Goal: Task Accomplishment & Management: Use online tool/utility

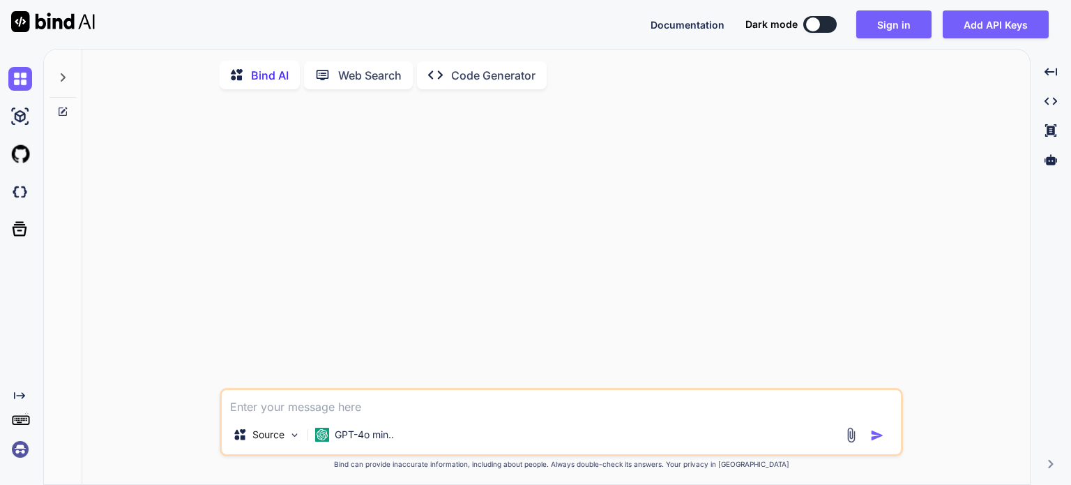
type textarea "x"
paste textarea "Create a PowerPoint that outlines the 7 LNT Principles and how you can apply ea…"
type textarea "Create a PowerPoint that outlines the 7 LNT Principles and how you can apply ea…"
type textarea "x"
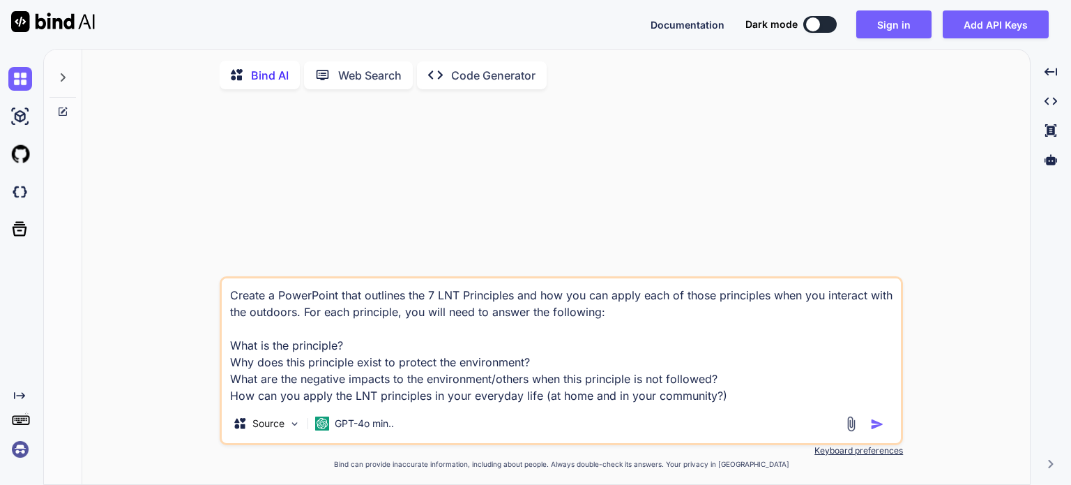
click at [480, 415] on div "Create a PowerPoint that outlines the 7 LNT Principles and how you can apply ea…" at bounding box center [561, 360] width 683 height 169
type textarea "Create a PowerPoint that outlines the 7 LNT Principles and how you can apply ea…"
type textarea "x"
type textarea "Create a PowerPoint that outlines the 7 LNT Principles and how you can apply ea…"
type textarea "x"
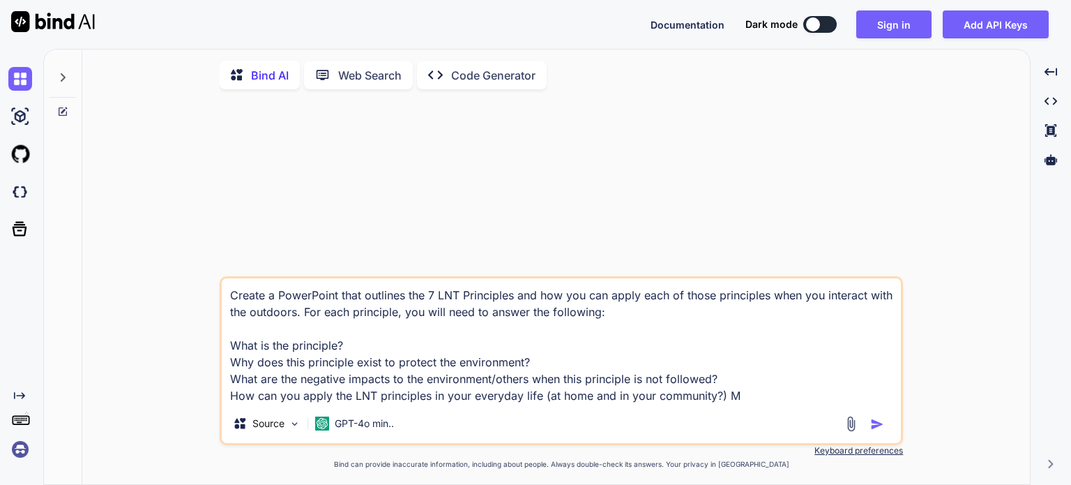
type textarea "Create a PowerPoint that outlines the 7 LNT Principles and how you can apply ea…"
type textarea "x"
type textarea "Create a PowerPoint that outlines the 7 LNT Principles and how you can apply ea…"
type textarea "x"
type textarea "Create a PowerPoint that outlines the 7 LNT Principles and how you can apply ea…"
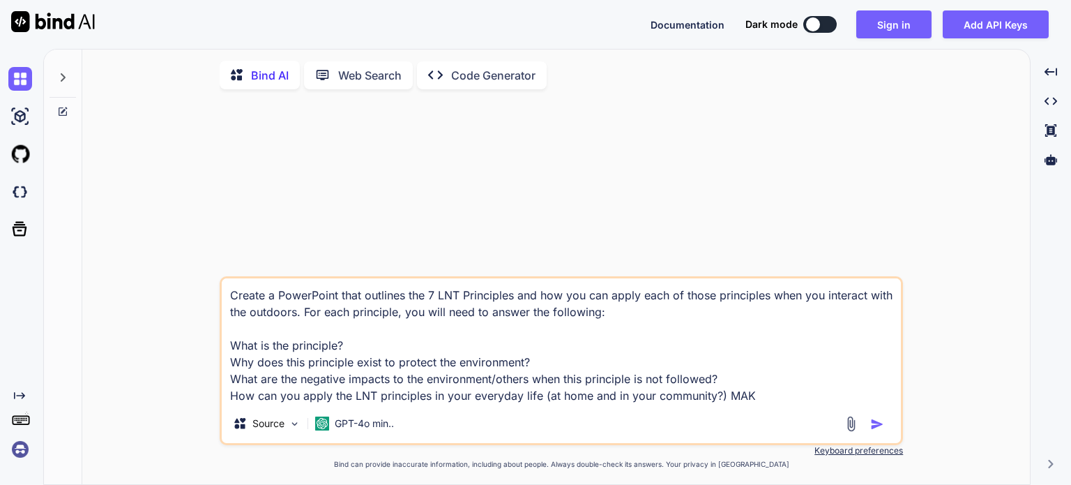
type textarea "x"
type textarea "Create a PowerPoint that outlines the 7 LNT Principles and how you can apply ea…"
type textarea "x"
type textarea "Create a PowerPoint that outlines the 7 LNT Principles and how you can apply ea…"
type textarea "x"
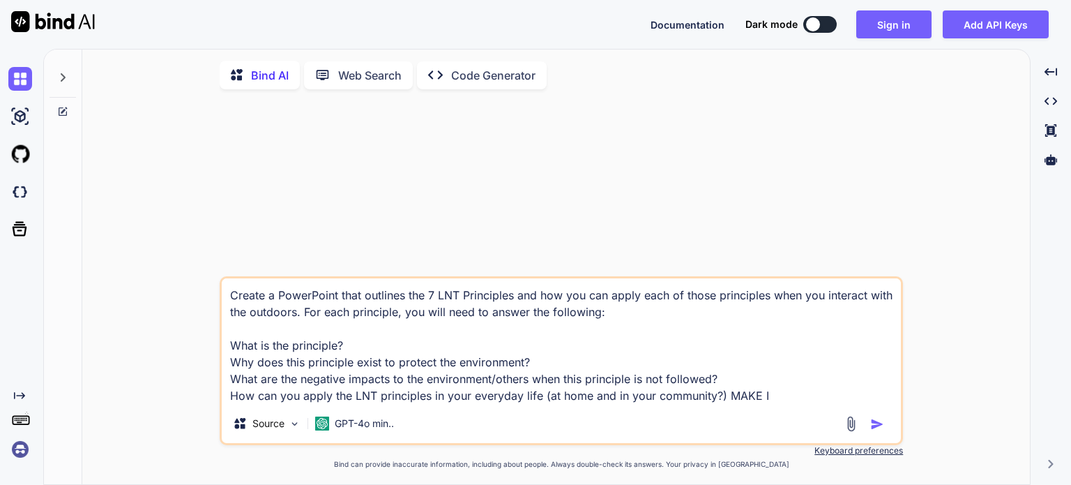
type textarea "Create a PowerPoint that outlines the 7 LNT Principles and how you can apply ea…"
type textarea "x"
type textarea "Create a PowerPoint that outlines the 7 LNT Principles and how you can apply ea…"
type textarea "x"
type textarea "Create a PowerPoint that outlines the 7 LNT Principles and how you can apply ea…"
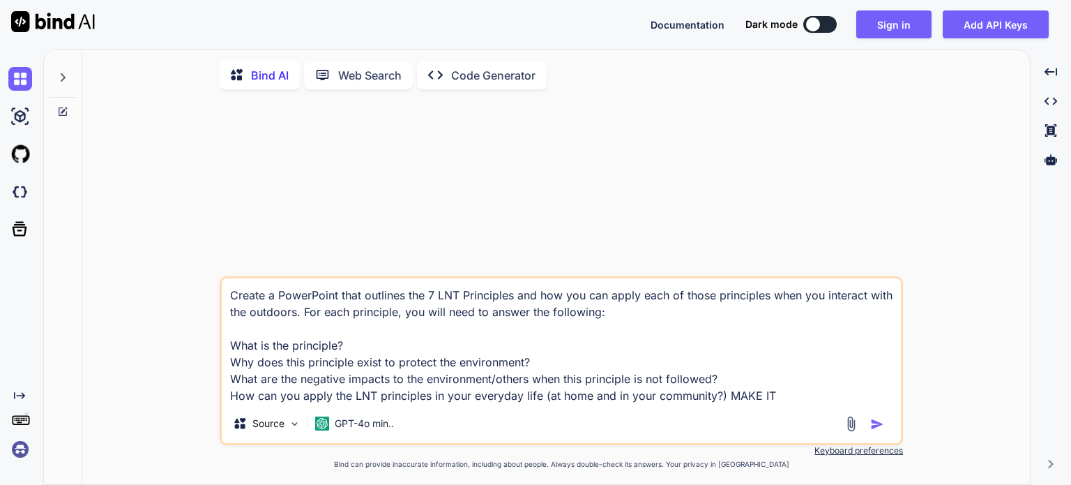
type textarea "x"
type textarea "Create a PowerPoint that outlines the 7 LNT Principles and how you can apply ea…"
type textarea "x"
type textarea "Create a PowerPoint that outlines the 7 LNT Principles and how you can apply ea…"
type textarea "x"
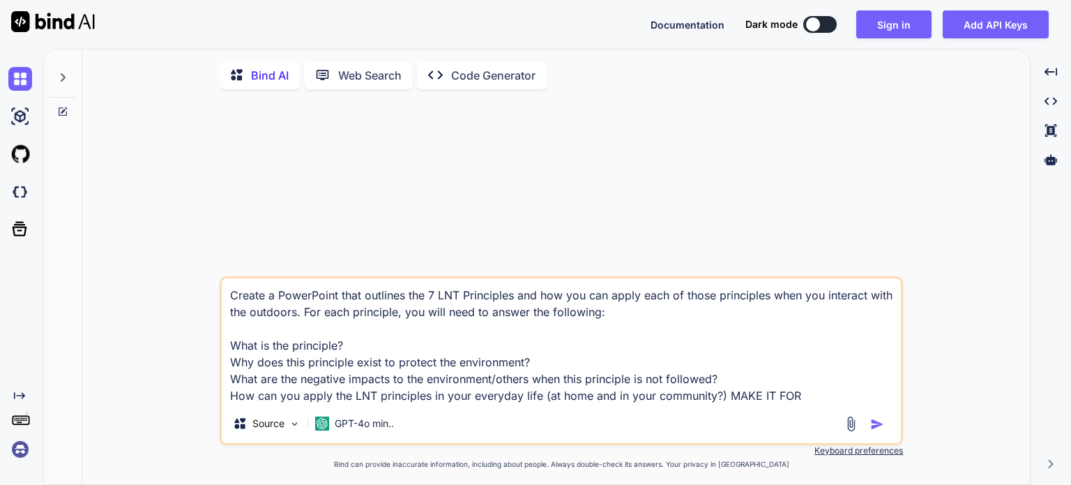
type textarea "Create a PowerPoint that outlines the 7 LNT Principles and how you can apply ea…"
type textarea "x"
type textarea "Create a PowerPoint that outlines the 7 LNT Principles and how you can apply ea…"
type textarea "x"
type textarea "Create a PowerPoint that outlines the 7 LNT Principles and how you can apply ea…"
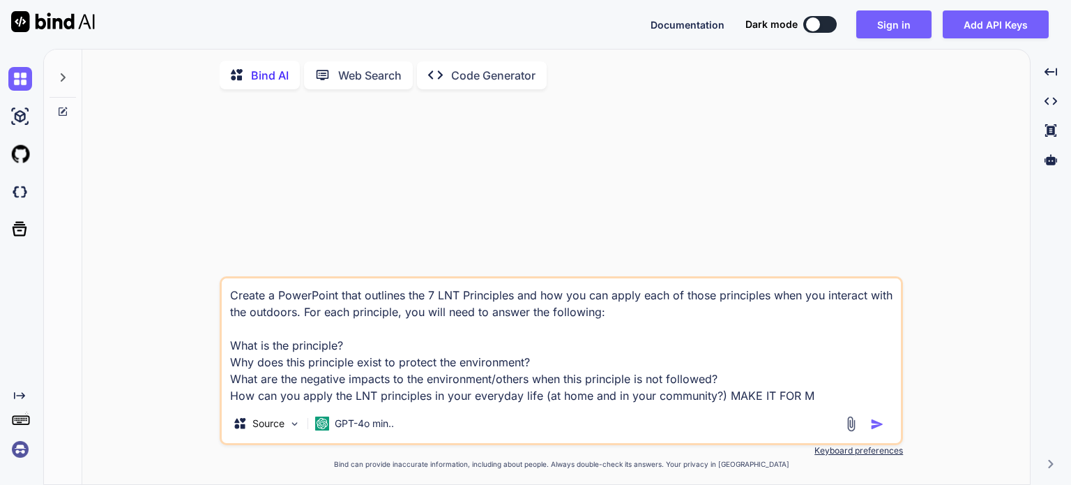
type textarea "x"
type textarea "Create a PowerPoint that outlines the 7 LNT Principles and how you can apply ea…"
type textarea "x"
type textarea "Create a PowerPoint that outlines the 7 LNT Principles and how you can apply ea…"
type textarea "x"
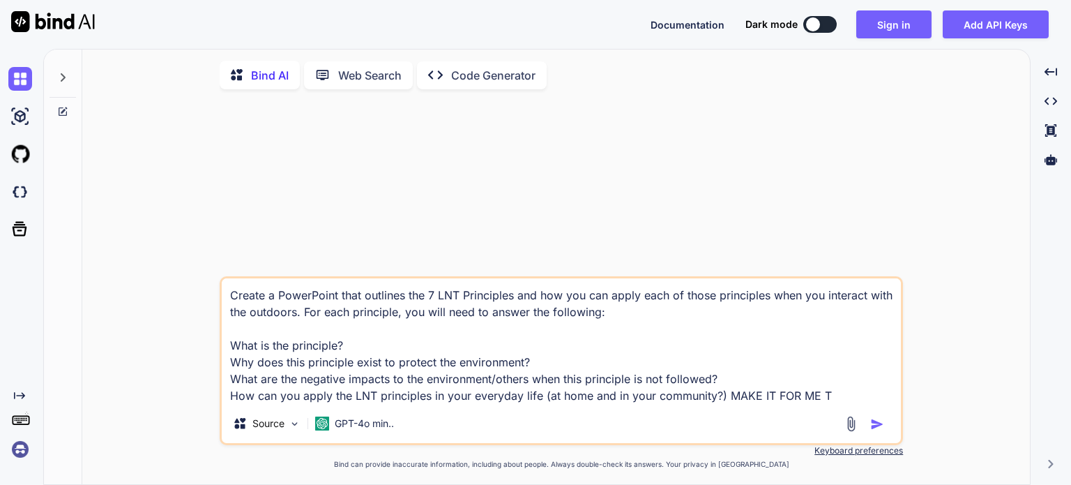
type textarea "Create a PowerPoint that outlines the 7 LNT Principles and how you can apply ea…"
type textarea "x"
type textarea "Create a PowerPoint that outlines the 7 LNT Principles and how you can apply ea…"
type textarea "x"
type textarea "Create a PowerPoint that outlines the 7 LNT Principles and how you can apply ea…"
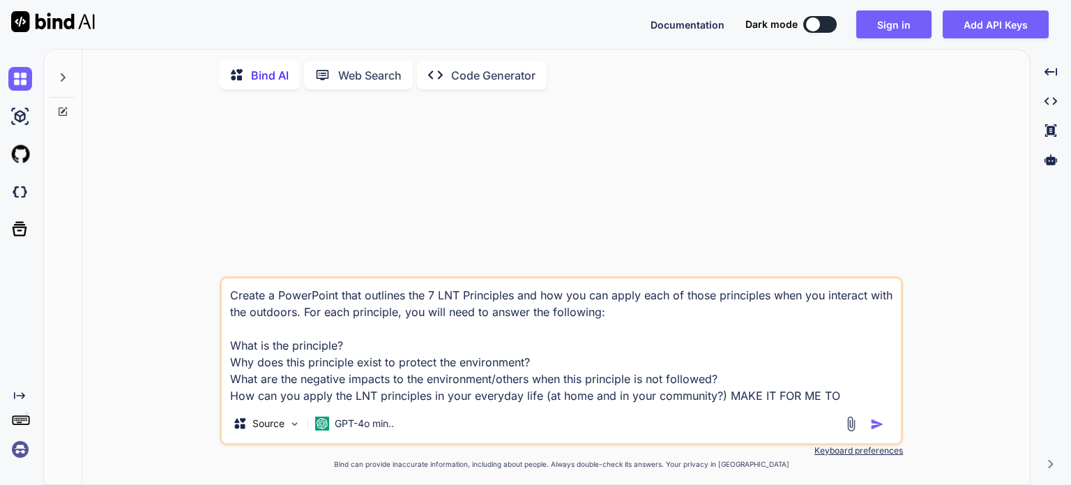
type textarea "x"
type textarea "Create a PowerPoint that outlines the 7 LNT Principles and how you can apply ea…"
type textarea "x"
type textarea "Create a PowerPoint that outlines the 7 LNT Principles and how you can apply ea…"
type textarea "x"
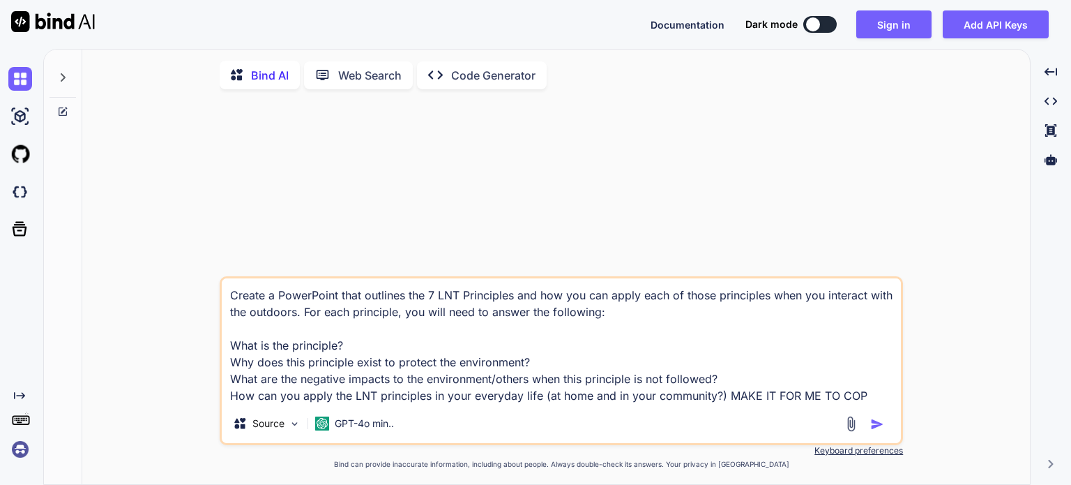
type textarea "Create a PowerPoint that outlines the 7 LNT Principles and how you can apply ea…"
type textarea "x"
type textarea "Create a PowerPoint that outlines the 7 LNT Principles and how you can apply ea…"
type textarea "x"
type textarea "Create a PowerPoint that outlines the 7 LNT Principles and how you can apply ea…"
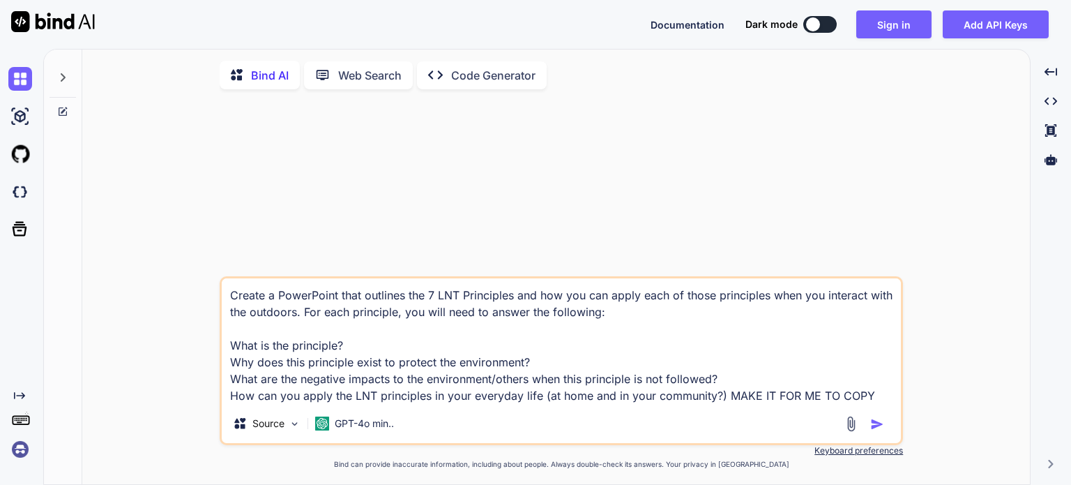
type textarea "x"
type textarea "Create a PowerPoint that outlines the 7 LNT Principles and how you can apply ea…"
type textarea "x"
type textarea "Create a PowerPoint that outlines the 7 LNT Principles and how you can apply ea…"
type textarea "x"
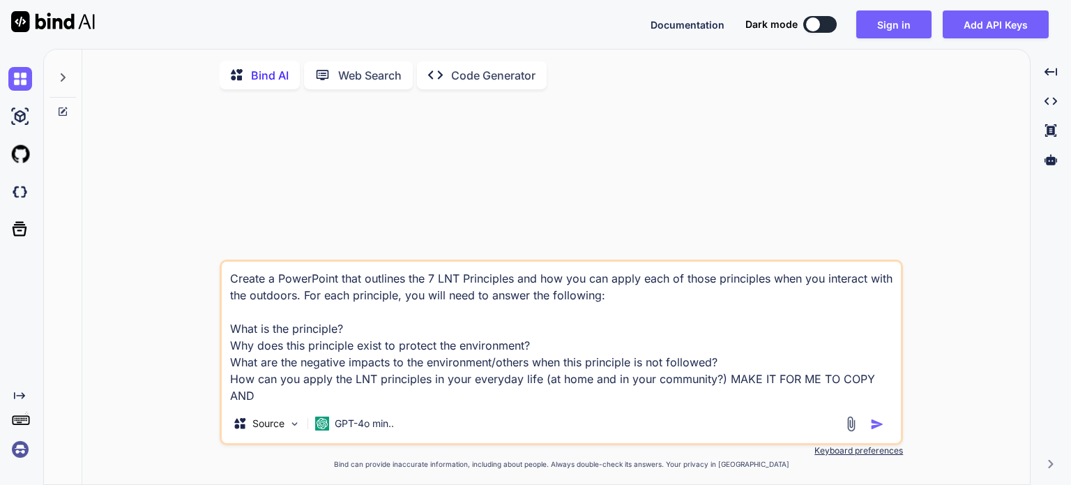
type textarea "Create a PowerPoint that outlines the 7 LNT Principles and how you can apply ea…"
type textarea "x"
type textarea "Create a PowerPoint that outlines the 7 LNT Principles and how you can apply ea…"
type textarea "x"
type textarea "Create a PowerPoint that outlines the 7 LNT Principles and how you can apply ea…"
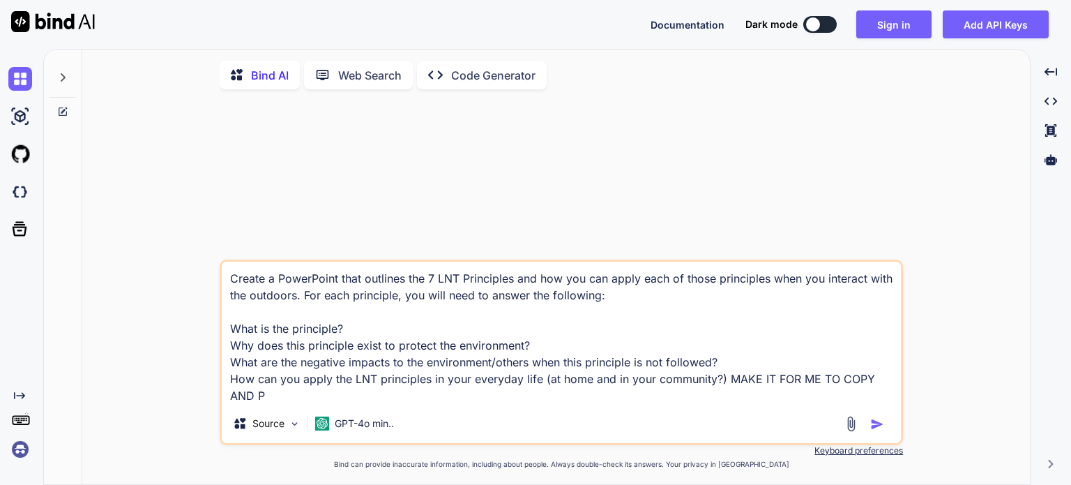
type textarea "x"
type textarea "Create a PowerPoint that outlines the 7 LNT Principles and how you can apply ea…"
type textarea "x"
type textarea "Create a PowerPoint that outlines the 7 LNT Principles and how you can apply ea…"
type textarea "x"
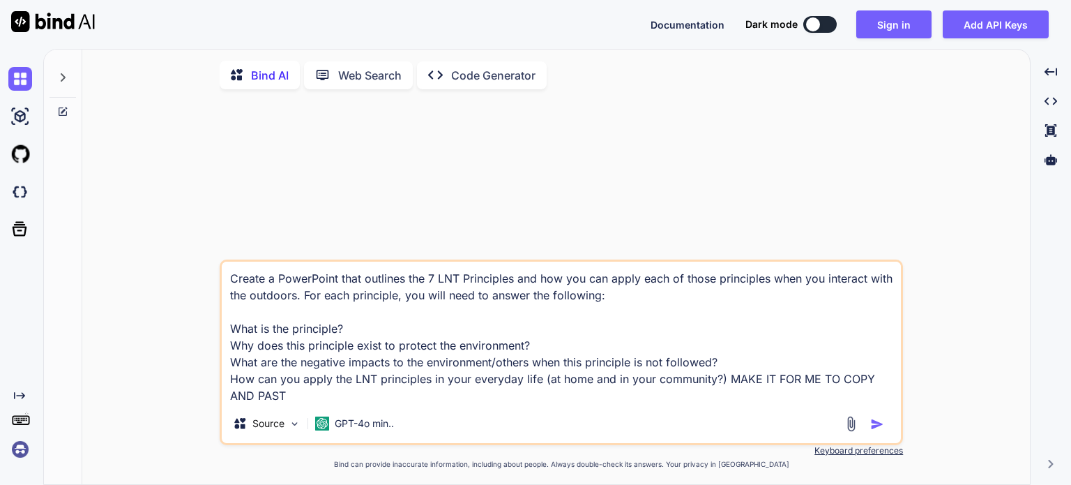
type textarea "Create a PowerPoint that outlines the 7 LNT Principles and how you can apply ea…"
type textarea "x"
type textarea "Create a PowerPoint that outlines the 7 LNT Principles and how you can apply ea…"
type textarea "x"
type textarea "Create a PowerPoint that outlines the 7 LNT Principles and how you can apply ea…"
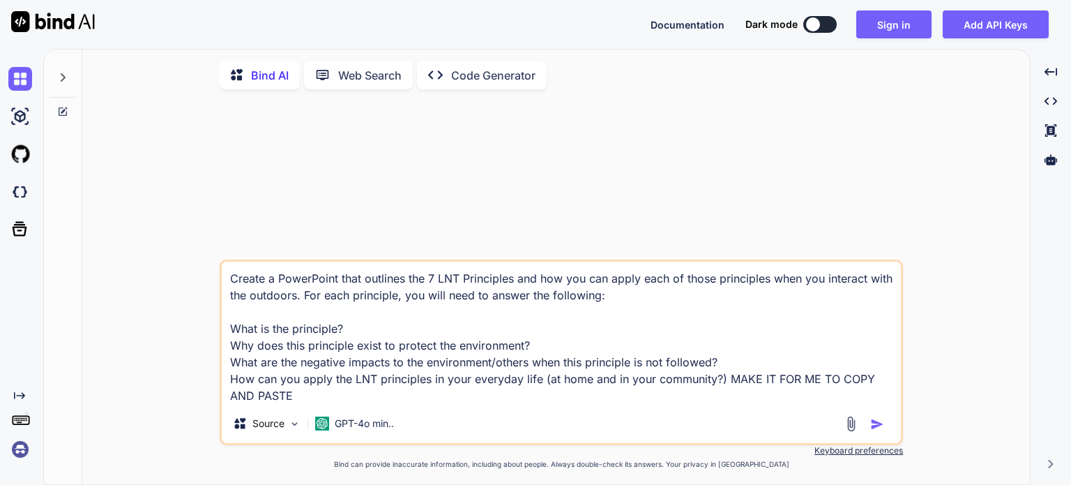
type textarea "x"
type textarea "Create a PowerPoint that outlines the 7 LNT Principles and how you can apply ea…"
type textarea "x"
type textarea "Create a PowerPoint that outlines the 7 LNT Principles and how you can apply ea…"
type textarea "x"
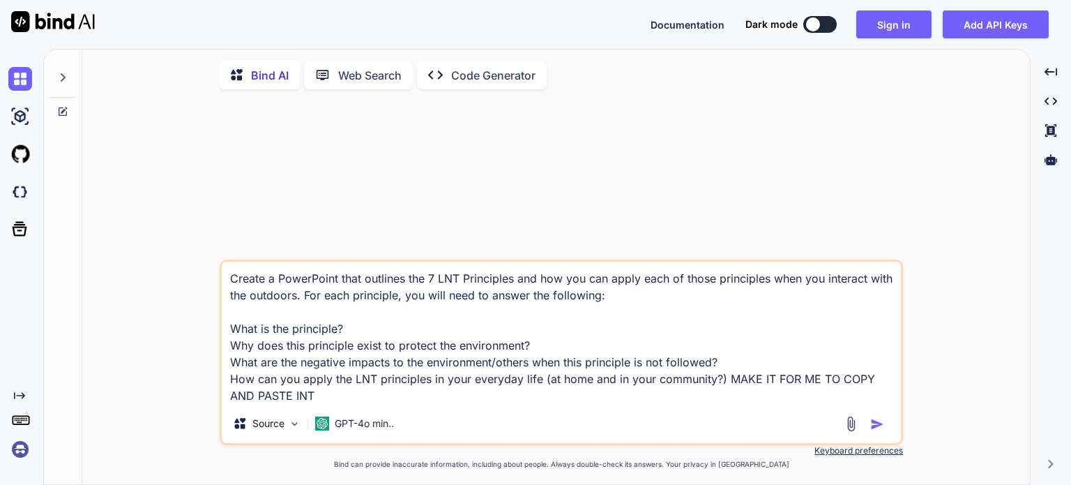
type textarea "Create a PowerPoint that outlines the 7 LNT Principles and how you can apply ea…"
type textarea "x"
type textarea "Create a PowerPoint that outlines the 7 LNT Principles and how you can apply ea…"
type textarea "x"
type textarea "Create a PowerPoint that outlines the 7 LNT Principles and how you can apply ea…"
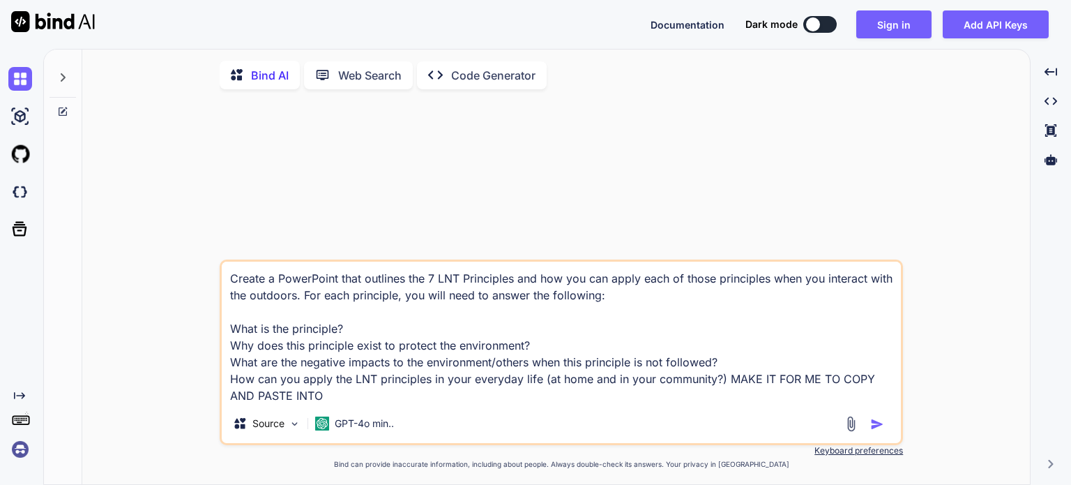
type textarea "x"
type textarea "Create a PowerPoint that outlines the 7 LNT Principles and how you can apply ea…"
type textarea "x"
type textarea "Create a PowerPoint that outlines the 7 LNT Principles and how you can apply ea…"
type textarea "x"
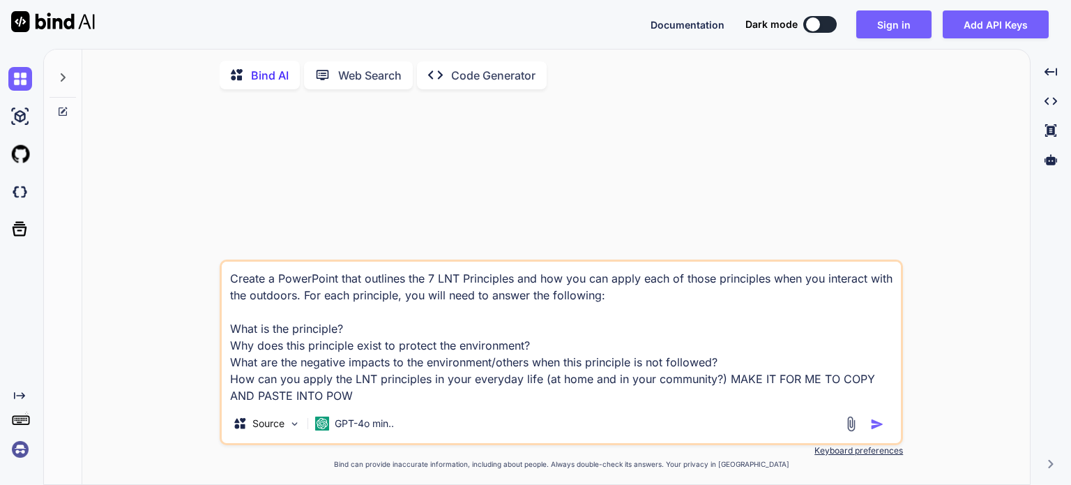
type textarea "Create a PowerPoint that outlines the 7 LNT Principles and how you can apply ea…"
type textarea "x"
type textarea "Create a PowerPoint that outlines the 7 LNT Principles and how you can apply ea…"
type textarea "x"
type textarea "Create a PowerPoint that outlines the 7 LNT Principles and how you can apply ea…"
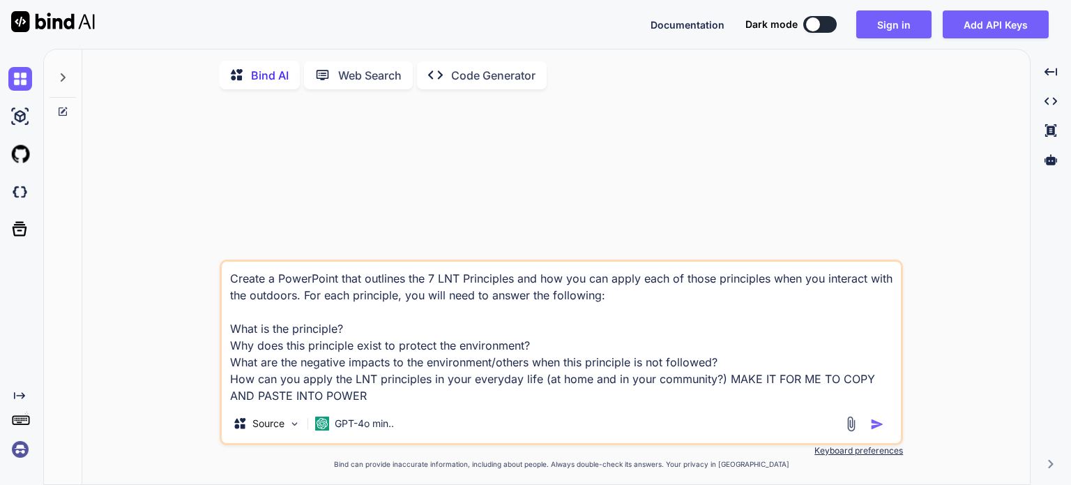
type textarea "x"
type textarea "Create a PowerPoint that outlines the 7 LNT Principles and how you can apply ea…"
type textarea "x"
type textarea "Create a PowerPoint that outlines the 7 LNT Principles and how you can apply ea…"
type textarea "x"
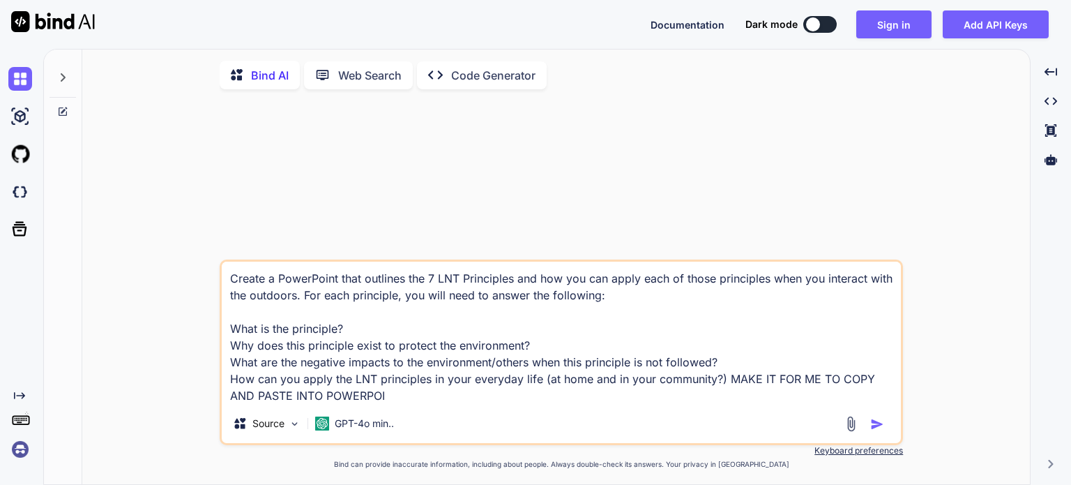
type textarea "Create a PowerPoint that outlines the 7 LNT Principles and how you can apply ea…"
type textarea "x"
type textarea "Create a PowerPoint that outlines the 7 LNT Principles and how you can apply ea…"
type textarea "x"
type textarea "Create a PowerPoint that outlines the 7 LNT Principles and how you can apply ea…"
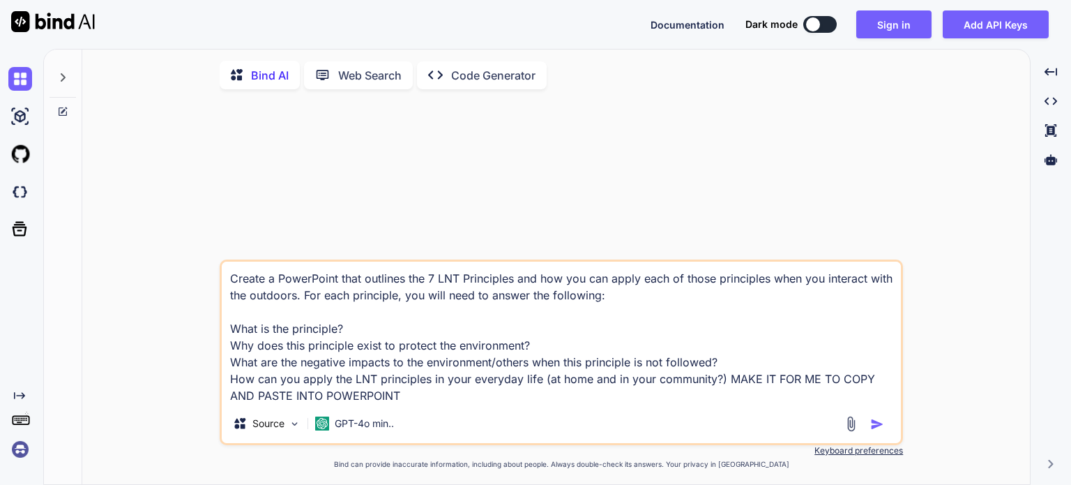
click at [874, 424] on img "button" at bounding box center [877, 424] width 14 height 14
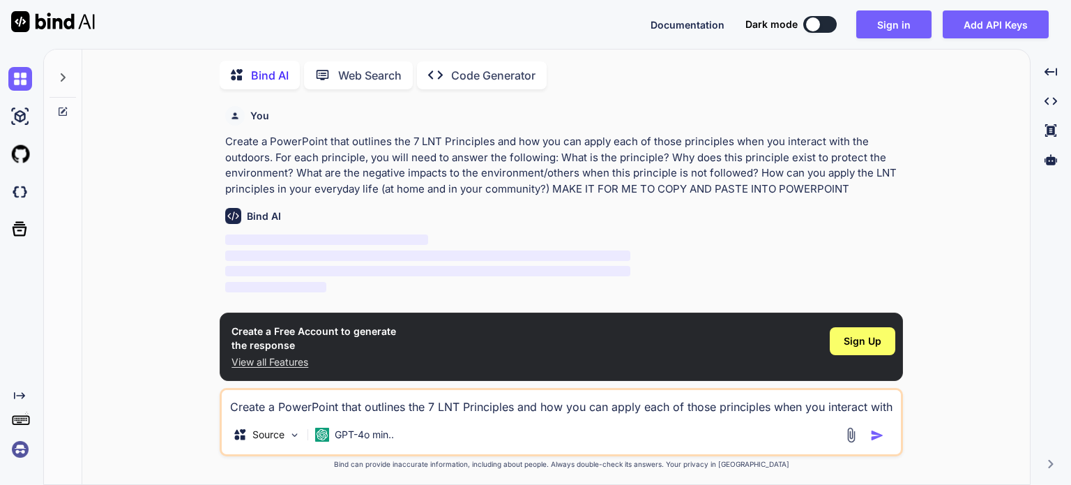
scroll to position [5, 0]
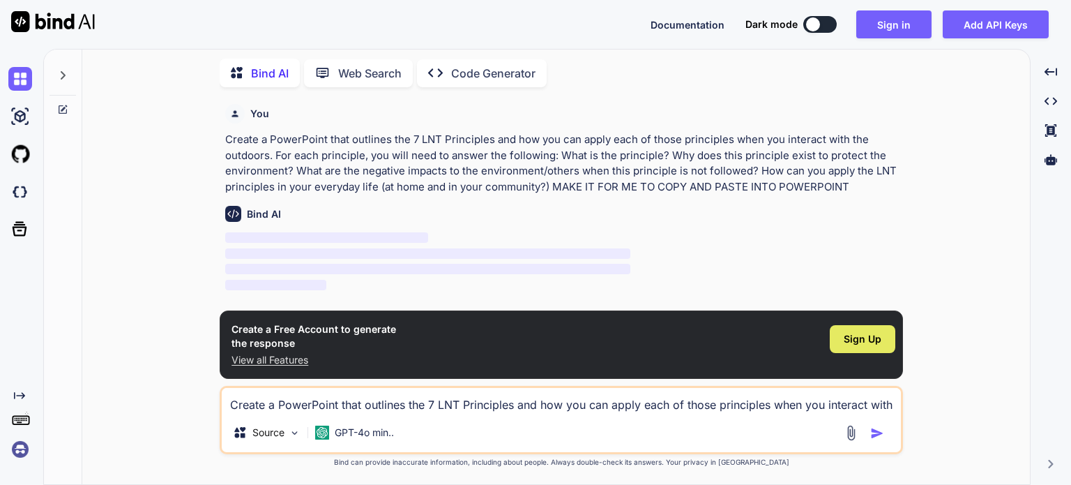
click at [861, 339] on span "Sign Up" at bounding box center [863, 339] width 38 height 14
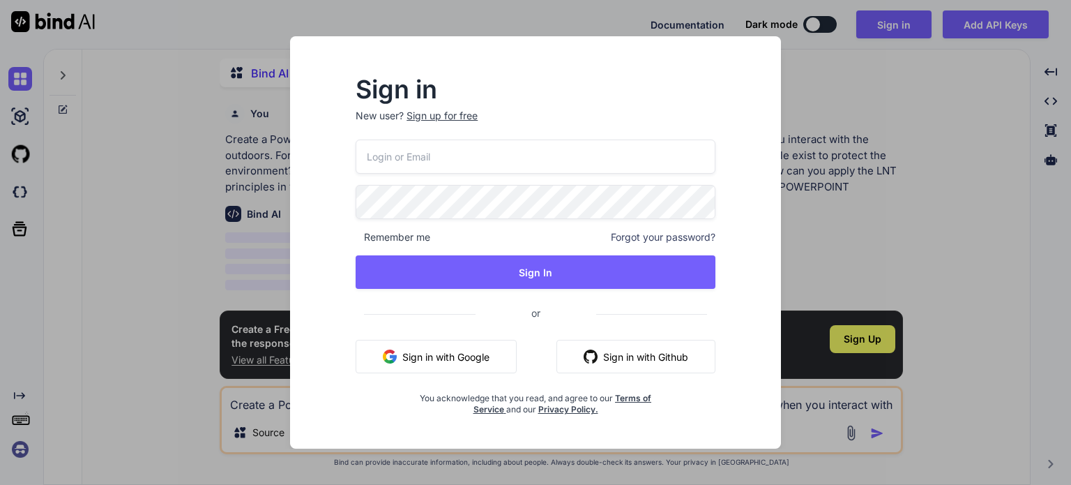
click at [494, 153] on input "email" at bounding box center [536, 156] width 360 height 34
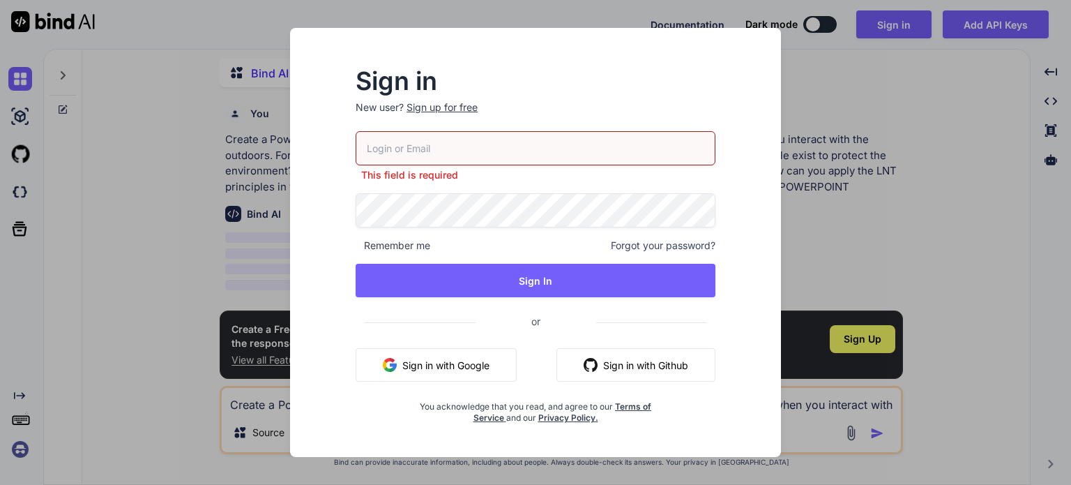
click at [426, 358] on button "Sign in with Google" at bounding box center [436, 364] width 161 height 33
click at [449, 374] on button "Sign in with Google" at bounding box center [436, 364] width 161 height 33
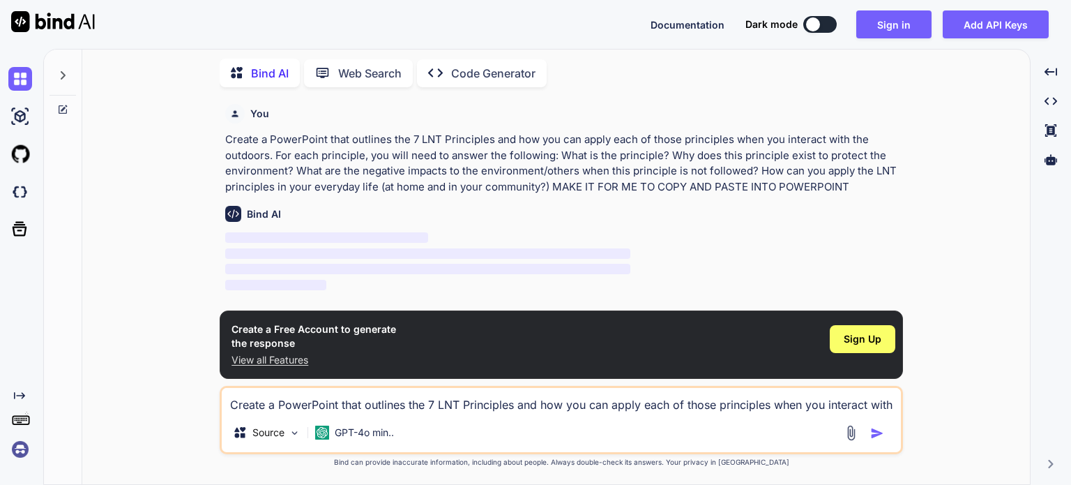
type textarea "x"
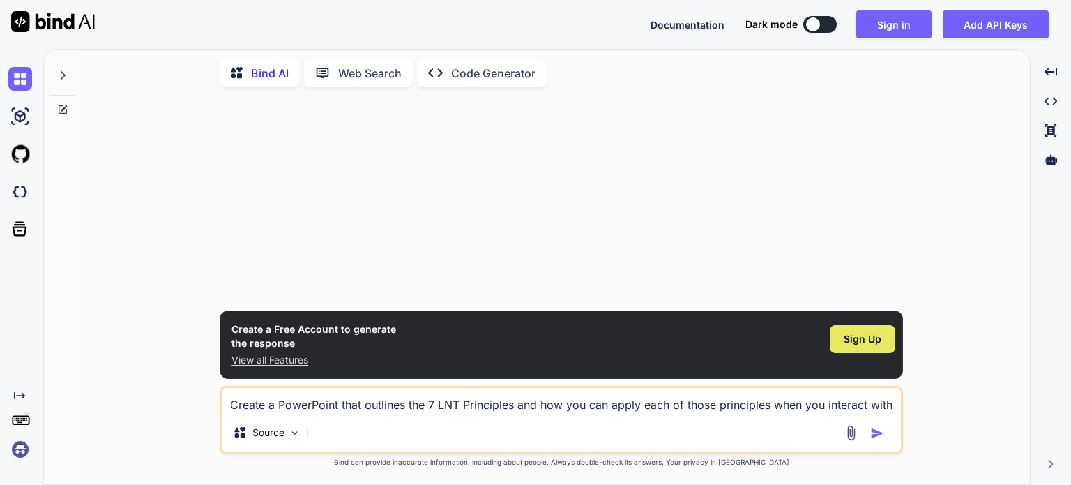
click at [868, 339] on span "Sign Up" at bounding box center [863, 339] width 38 height 14
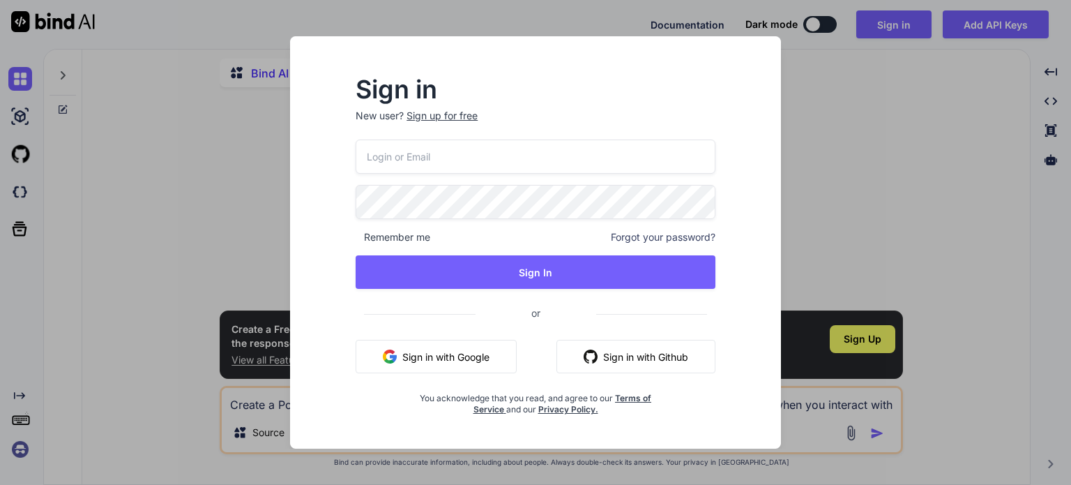
click at [493, 353] on button "Sign in with Google" at bounding box center [436, 356] width 161 height 33
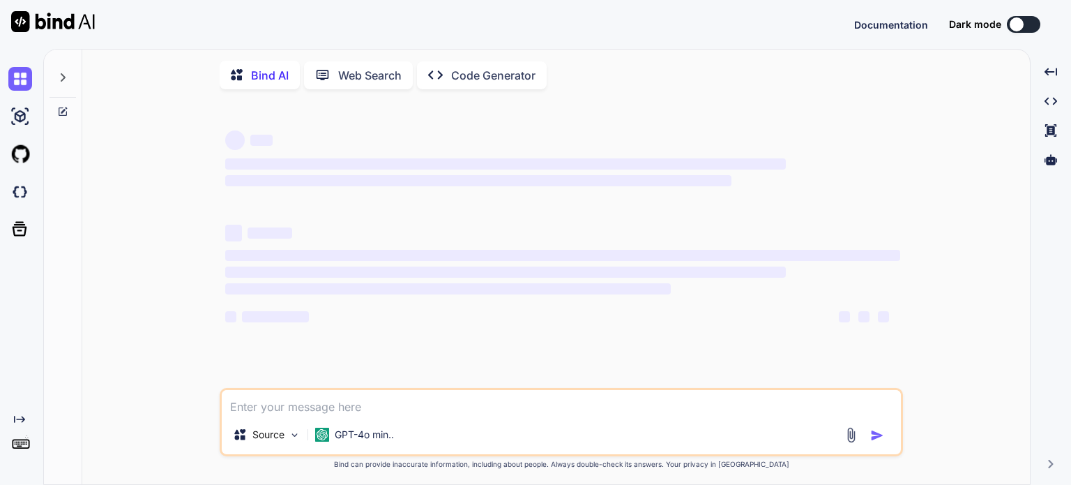
type textarea "x"
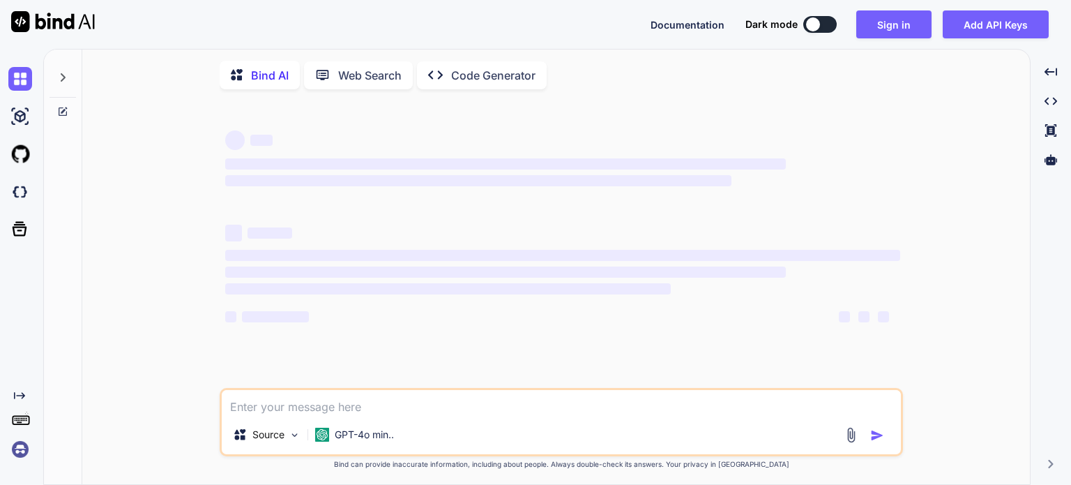
type textarea "Create a PowerPoint that outlines the 7 LNT Principles and how you can apply ea…"
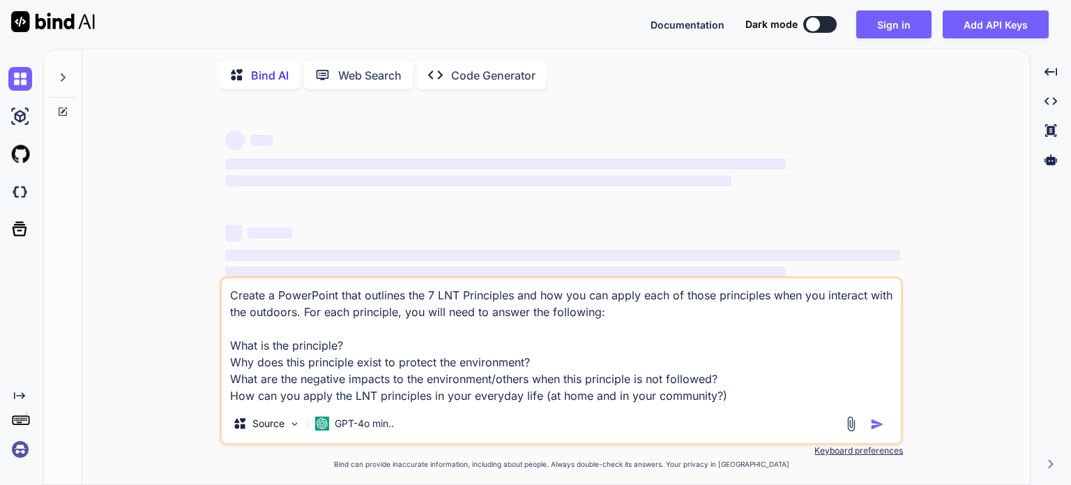
type textarea "x"
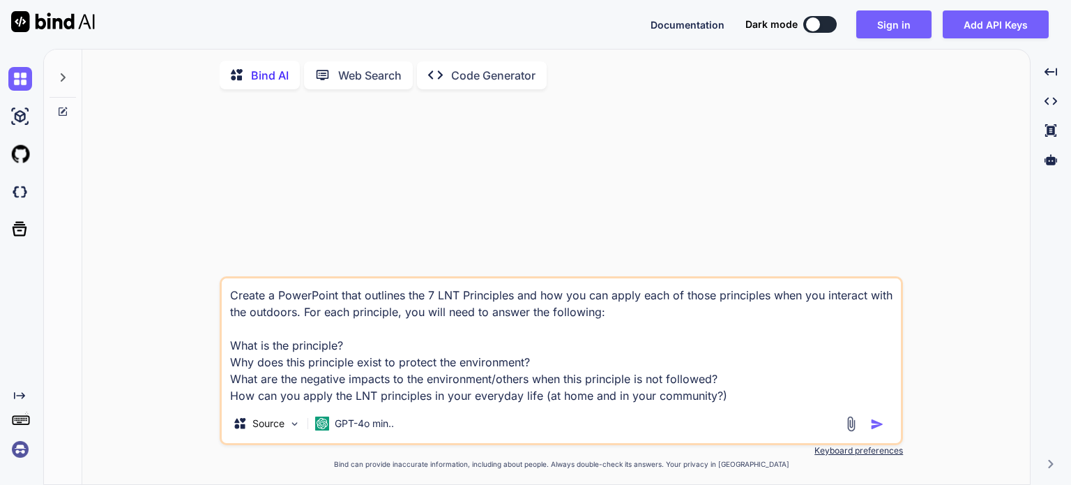
type textarea "Create a PowerPoint that outlines the 7 LNT Principles and how you can apply ea…"
click at [874, 425] on img "button" at bounding box center [877, 424] width 14 height 14
type textarea "x"
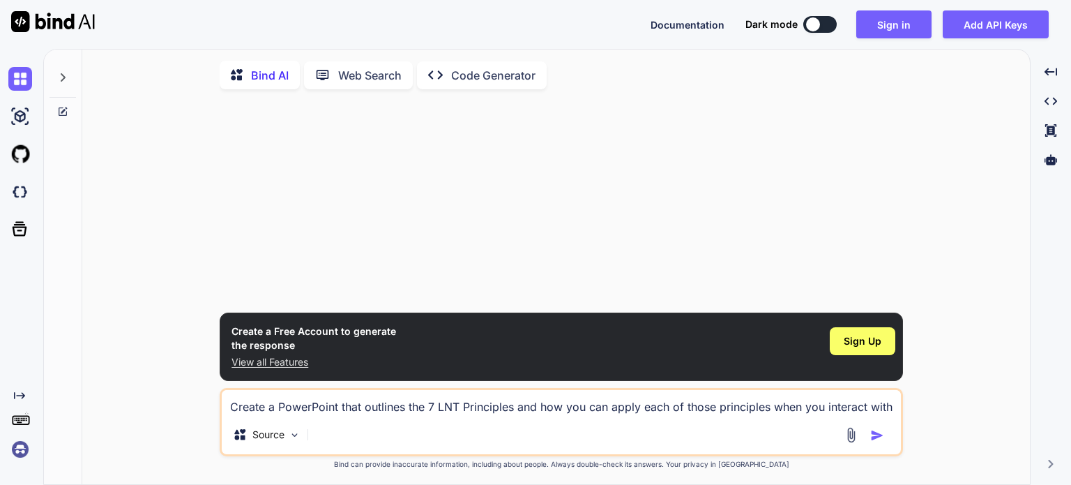
scroll to position [5, 0]
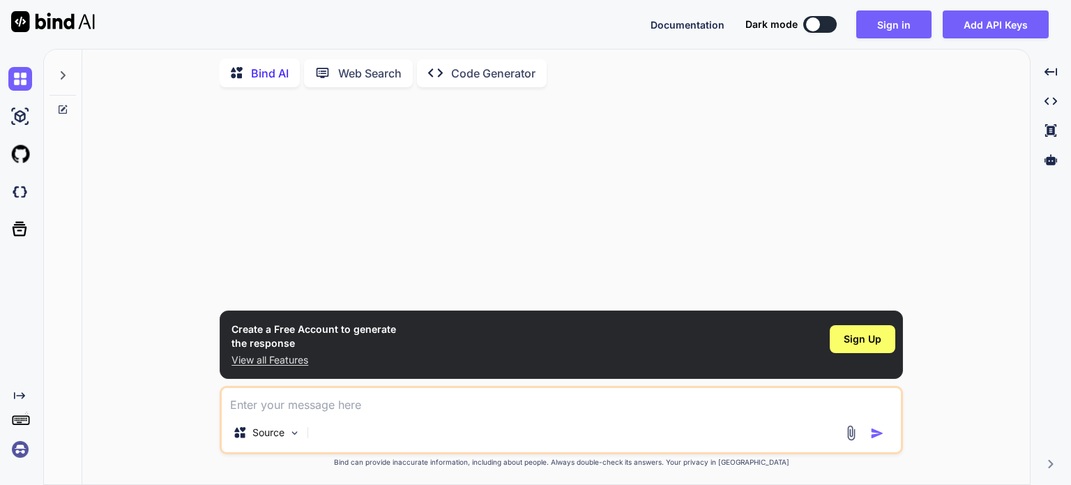
click at [655, 411] on textarea at bounding box center [561, 400] width 679 height 25
paste textarea "Create a PowerPoint that outlines the 7 LNT Principles and how you can apply ea…"
type textarea "Create a PowerPoint that outlines the 7 LNT Principles and how you can apply ea…"
type textarea "x"
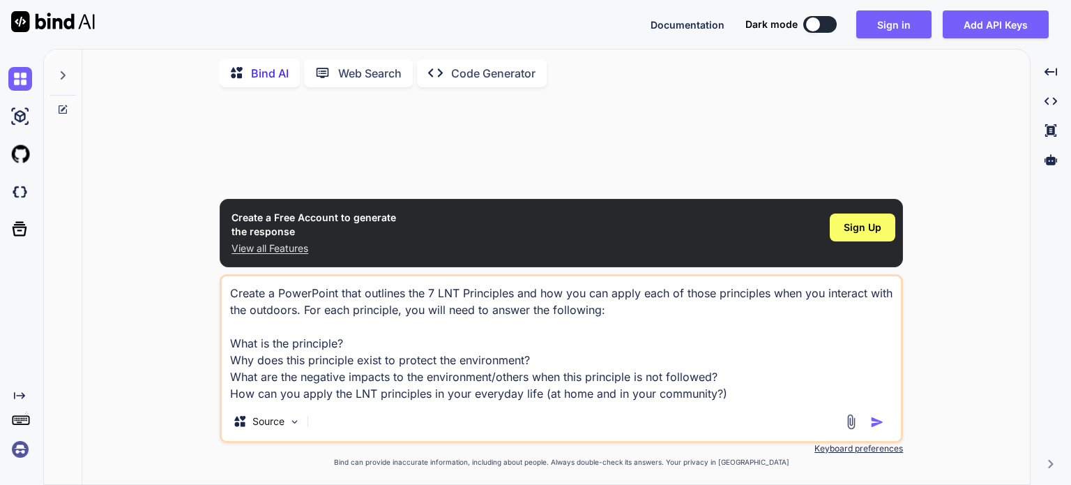
type textarea "Create a PowerPoint that outlines the 7 LNT Principles and how you can apply ea…"
click at [873, 428] on img "button" at bounding box center [877, 422] width 14 height 14
click at [875, 423] on img "button" at bounding box center [877, 422] width 14 height 14
click at [602, 198] on div at bounding box center [562, 148] width 680 height 100
